Goal: Task Accomplishment & Management: Use online tool/utility

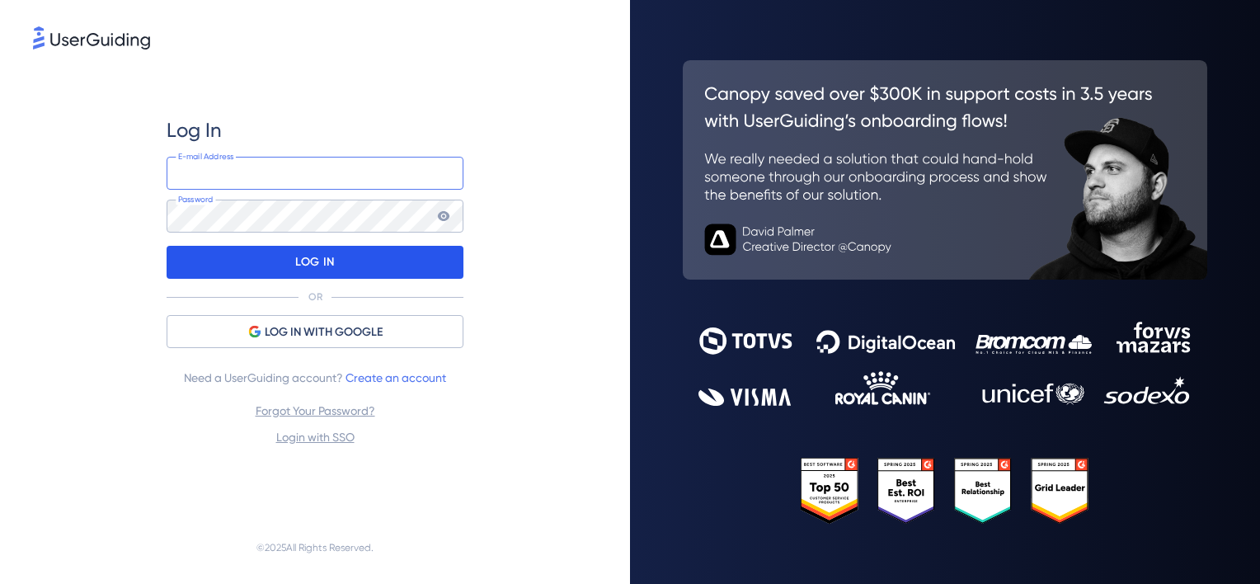
type input "[PERSON_NAME][EMAIL_ADDRESS][PERSON_NAME][DOMAIN_NAME]"
click at [346, 266] on div "LOG IN" at bounding box center [315, 262] width 297 height 33
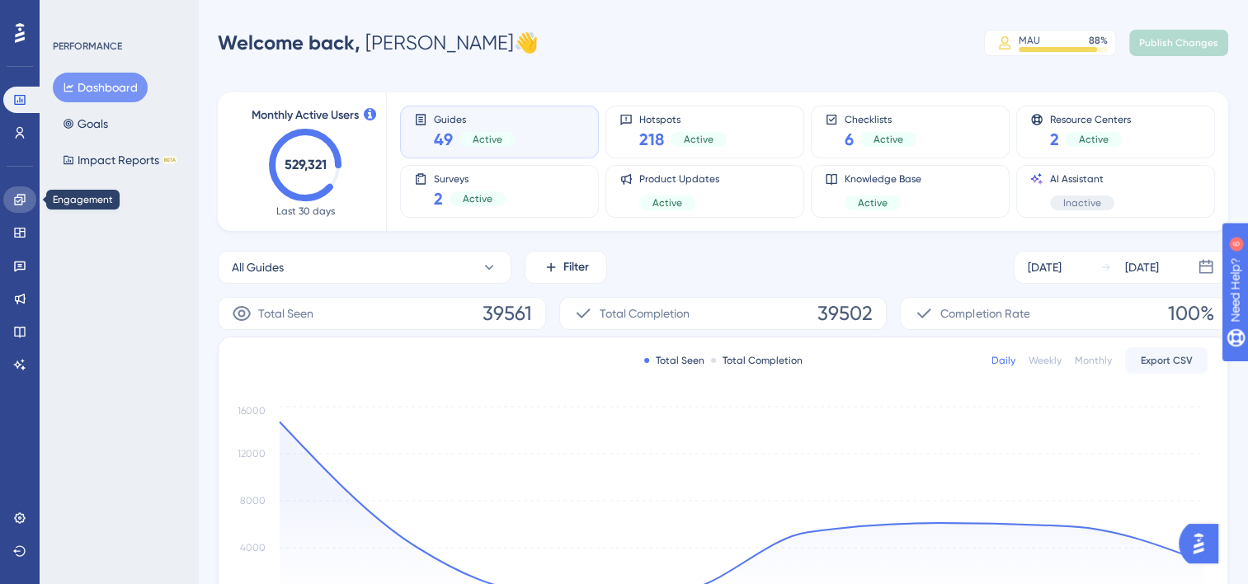
click at [25, 197] on icon at bounding box center [19, 199] width 11 height 11
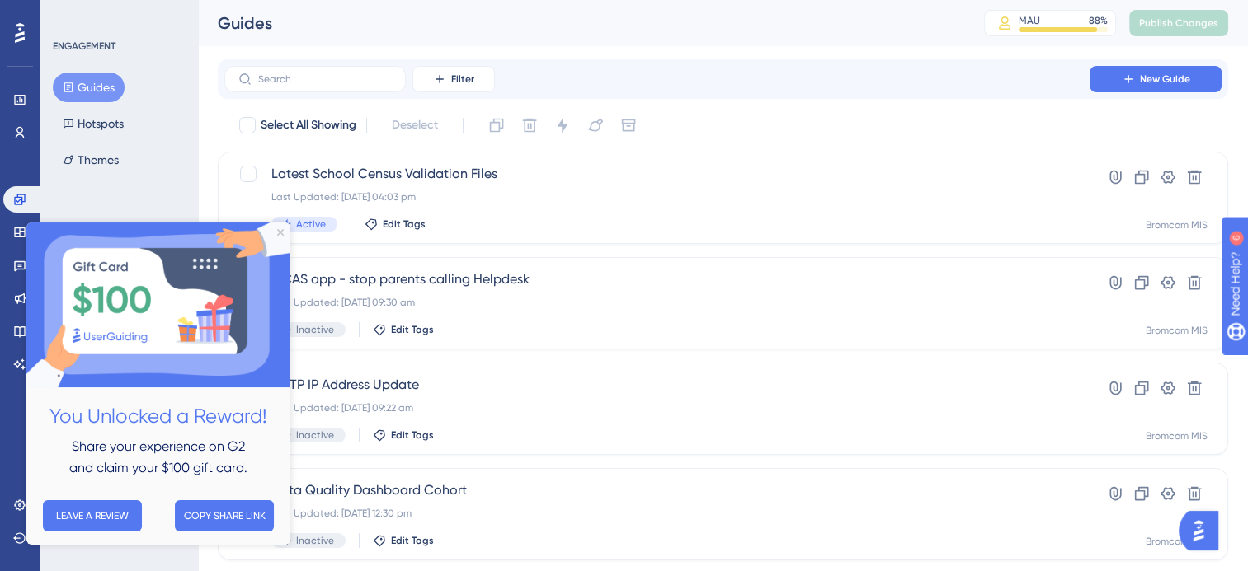
click at [284, 233] on img at bounding box center [158, 305] width 264 height 165
click at [107, 131] on button "Hotspots" at bounding box center [93, 124] width 81 height 30
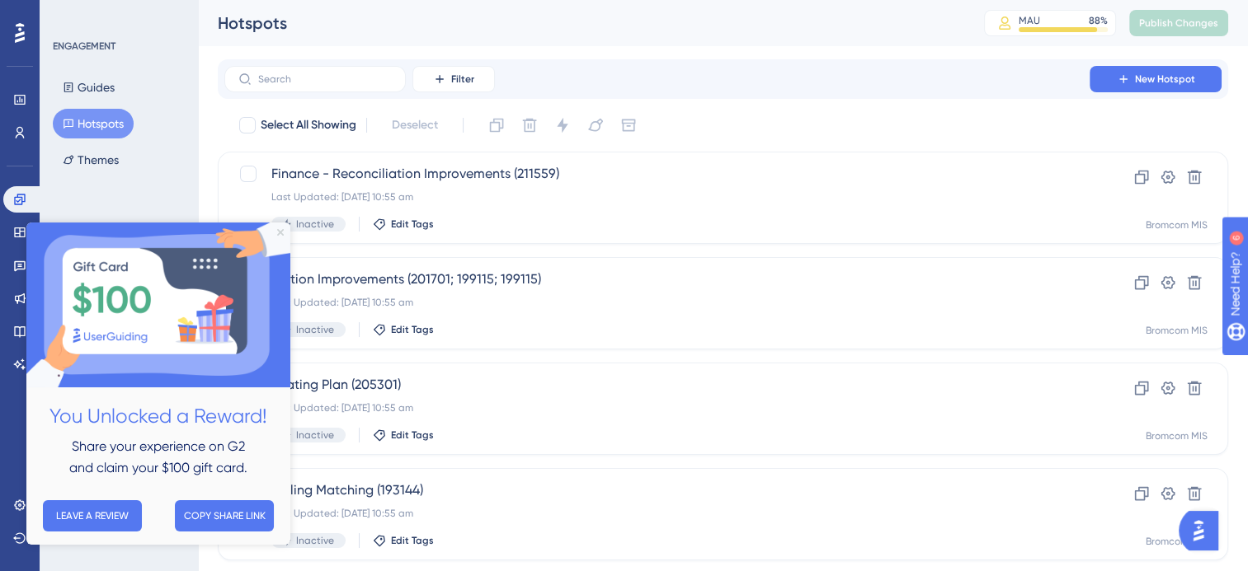
click at [282, 231] on icon "Close Preview" at bounding box center [280, 232] width 7 height 7
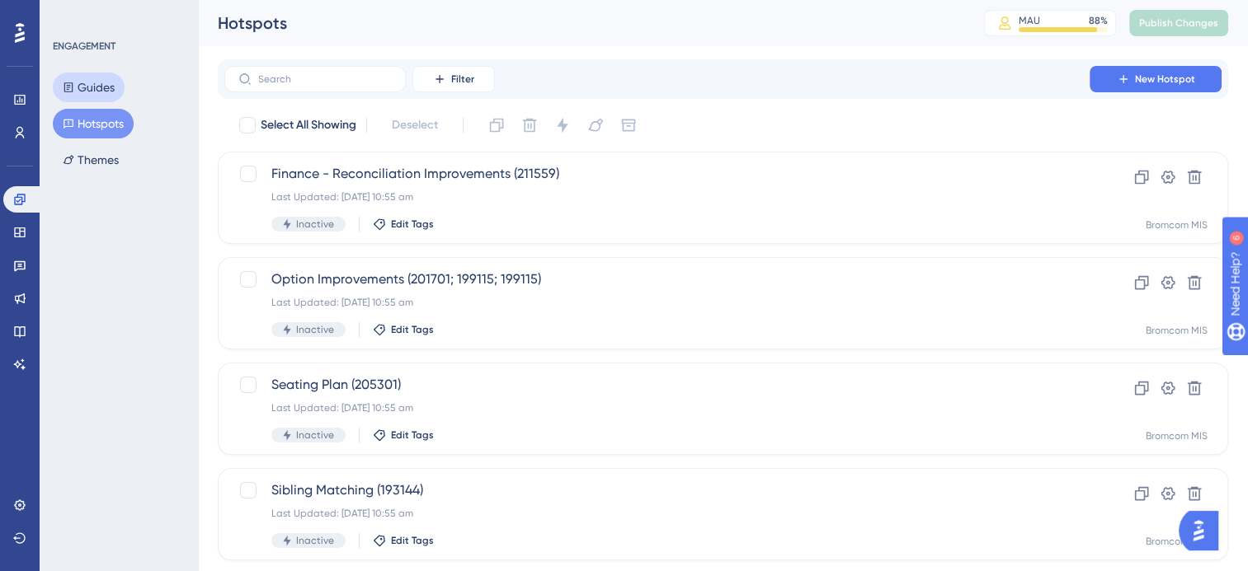
click at [104, 92] on button "Guides" at bounding box center [89, 88] width 72 height 30
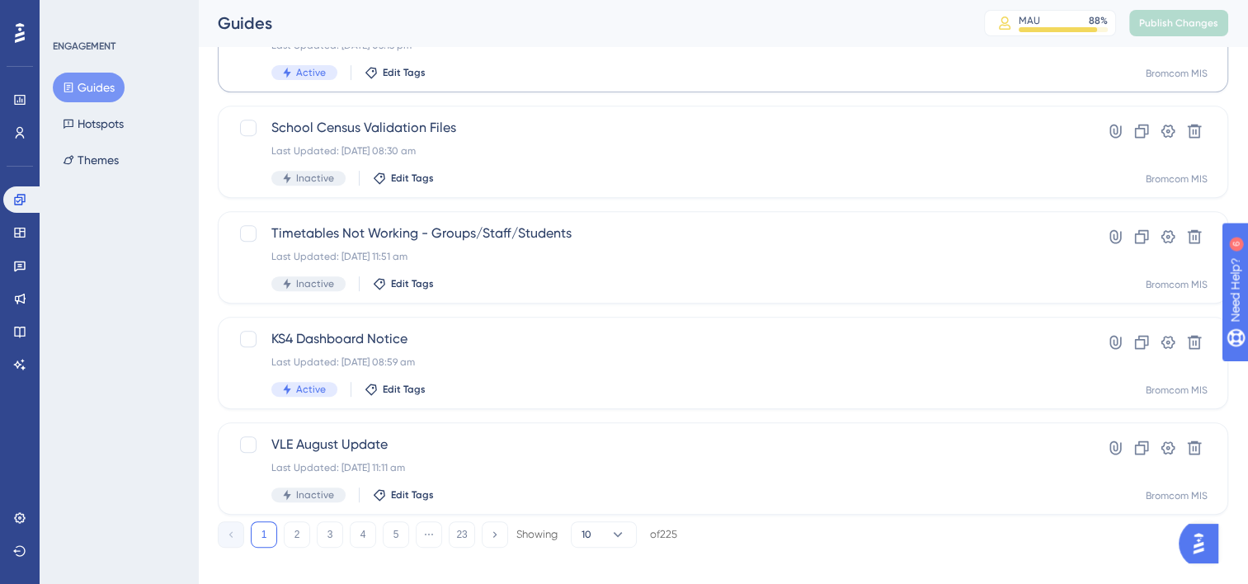
scroll to position [696, 0]
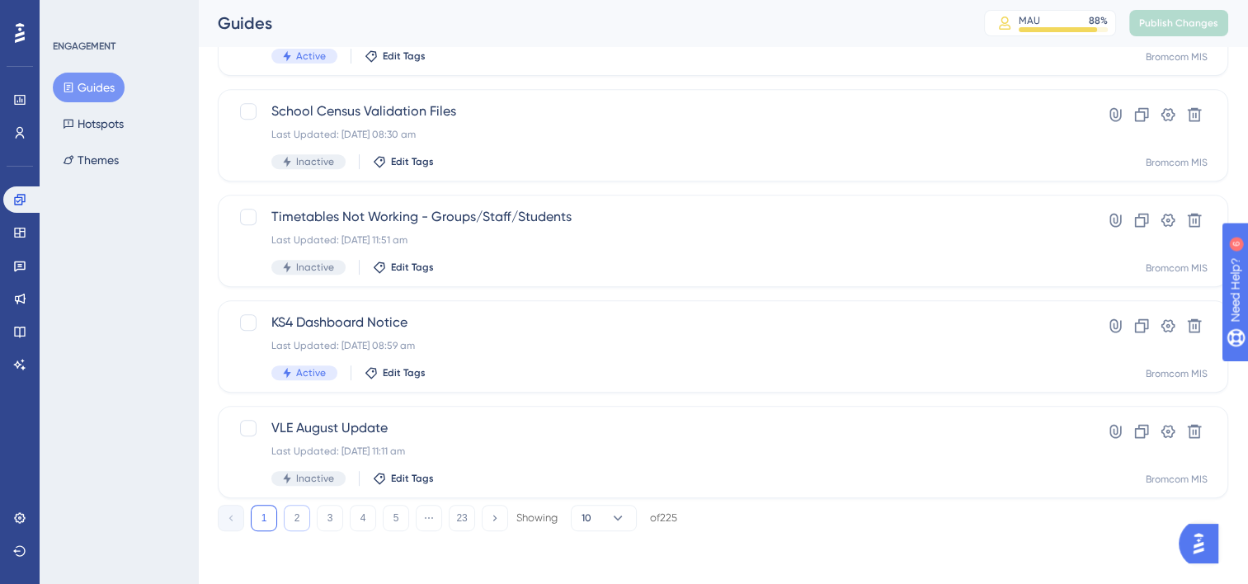
click at [286, 516] on button "2" at bounding box center [297, 518] width 26 height 26
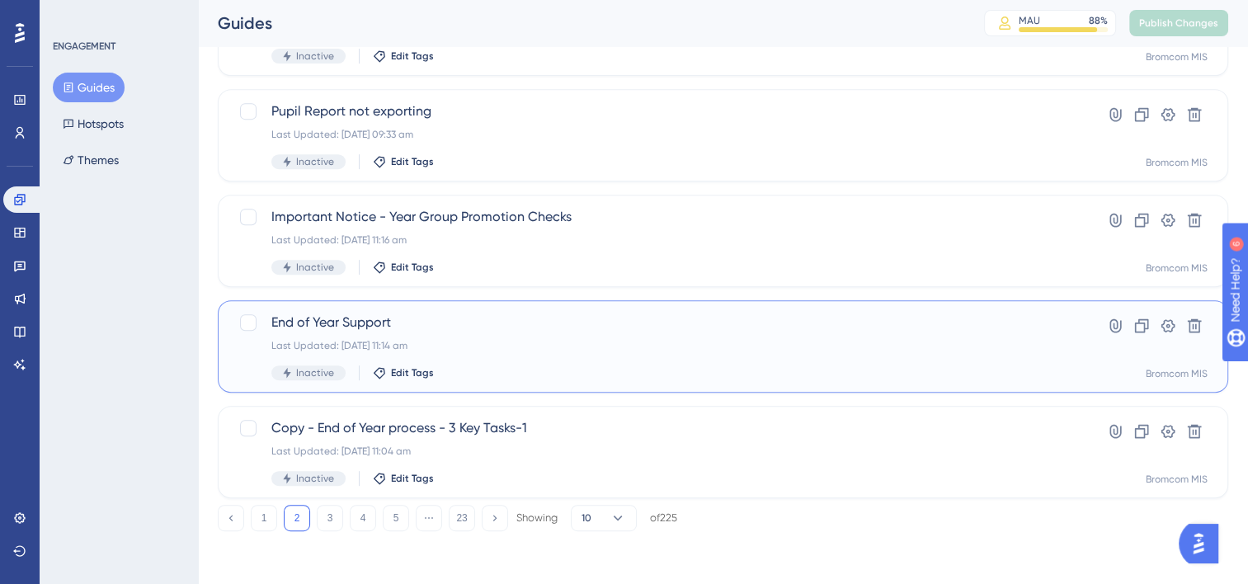
click at [379, 323] on span "End of Year Support" at bounding box center [656, 323] width 771 height 20
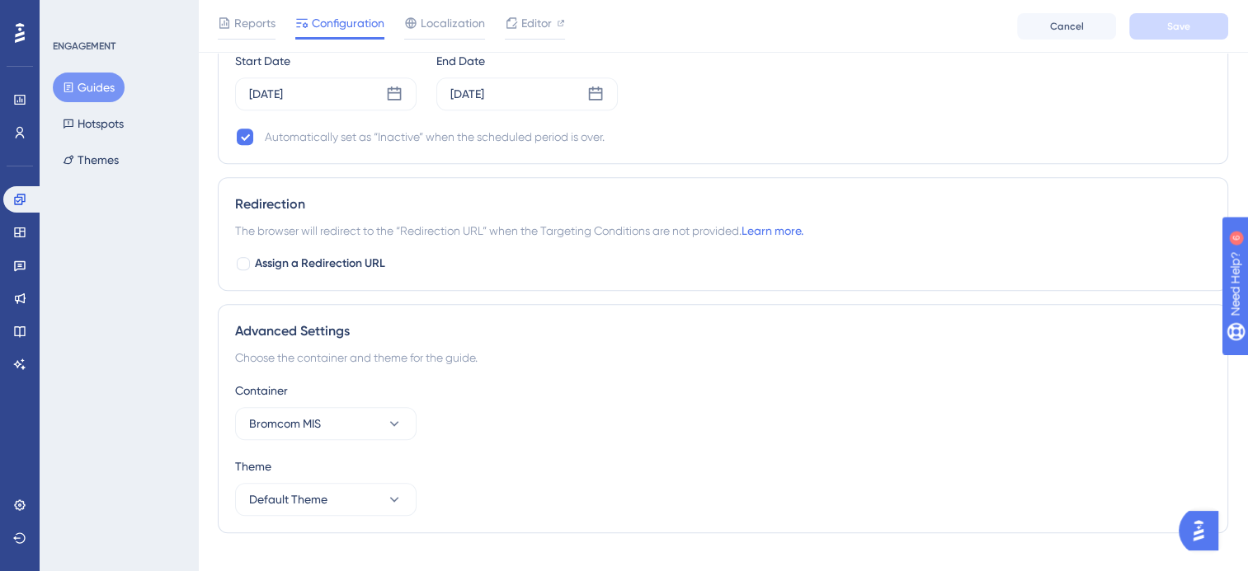
scroll to position [1554, 0]
